Goal: Task Accomplishment & Management: Complete application form

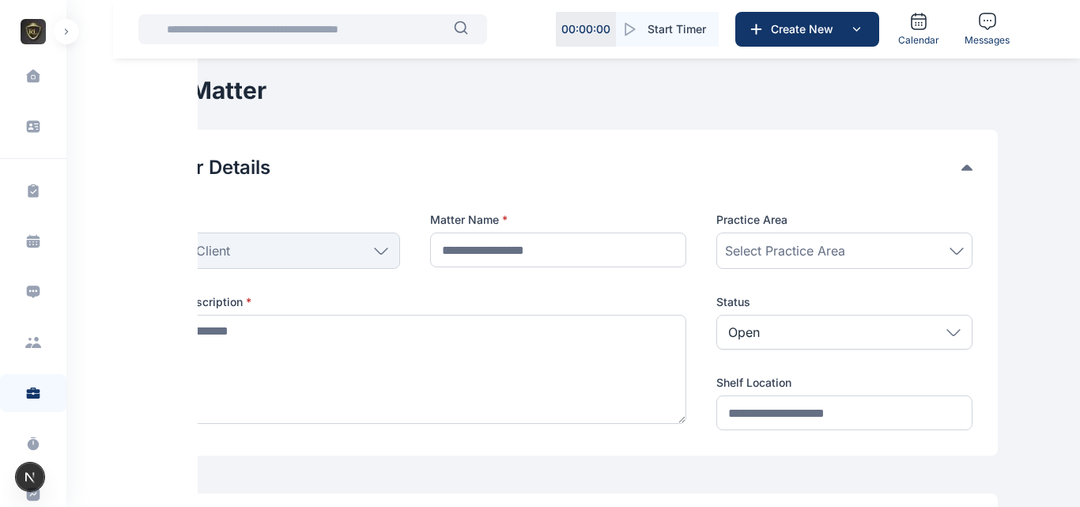
type input "*******"
type textarea "**********"
